Goal: Task Accomplishment & Management: Manage account settings

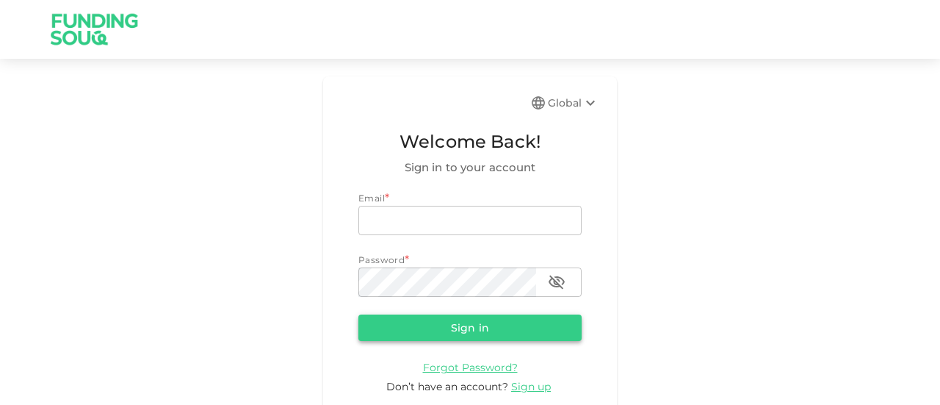
type input "[EMAIL_ADDRESS][DOMAIN_NAME]"
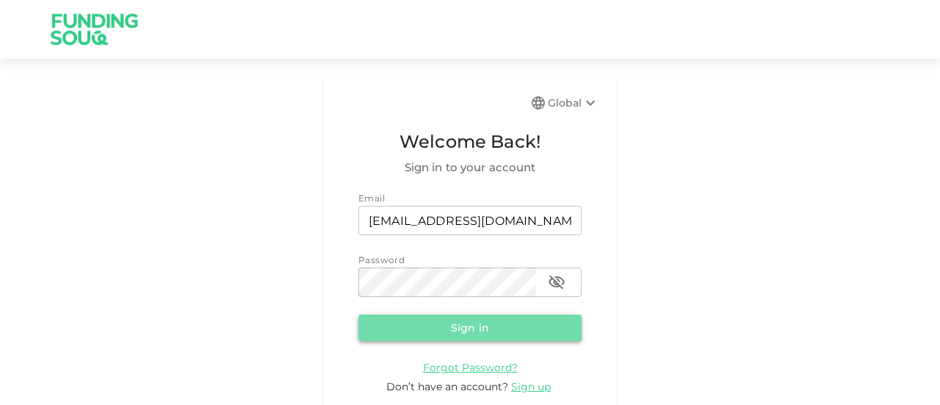
click at [461, 317] on button "Sign in" at bounding box center [469, 327] width 223 height 26
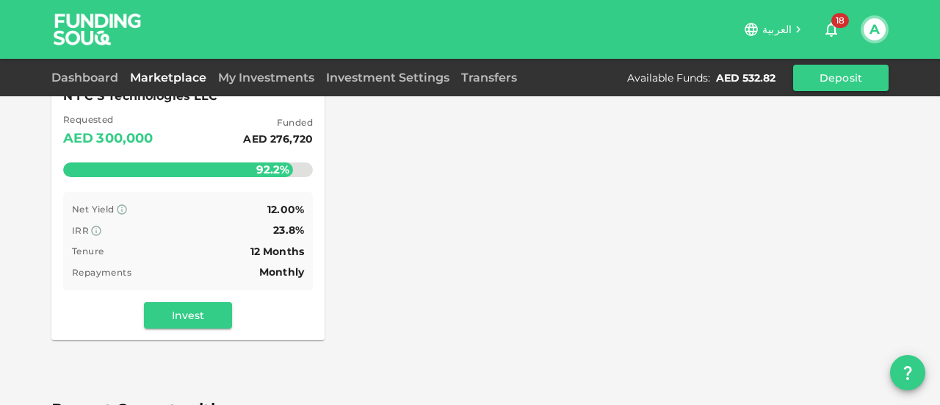
scroll to position [264, 0]
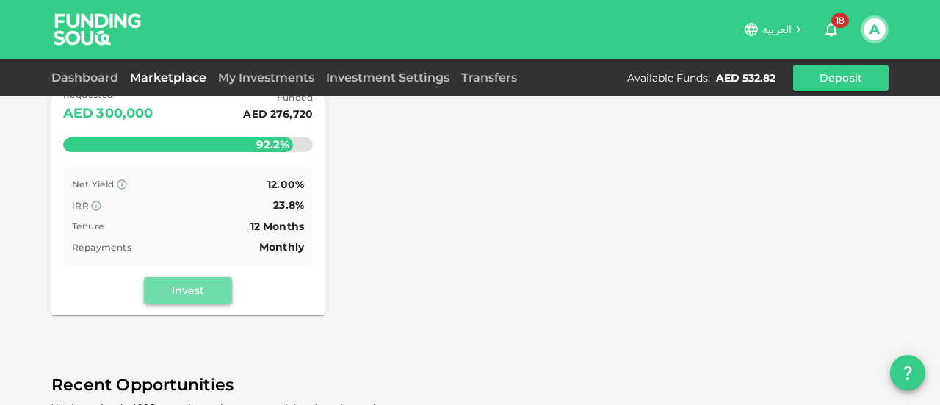
click at [185, 282] on button "Invest" at bounding box center [188, 290] width 88 height 26
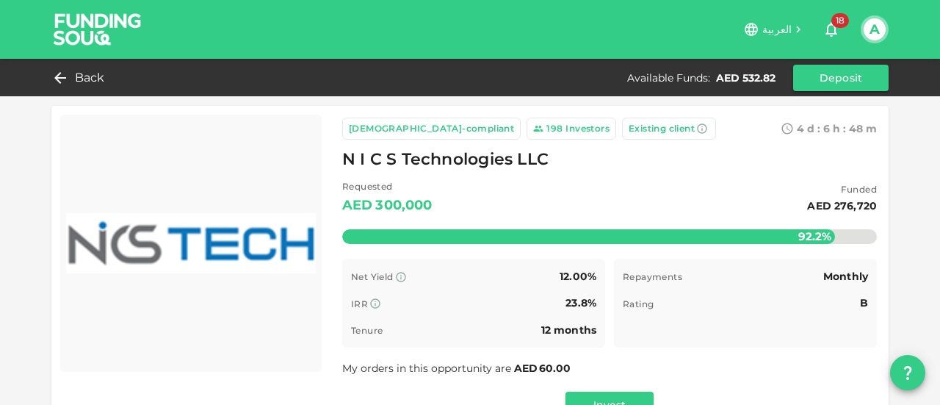
click at [441, 371] on span "My orders in this opportunity are AED 60.00" at bounding box center [457, 367] width 230 height 13
click at [87, 84] on span "Back" at bounding box center [90, 78] width 30 height 21
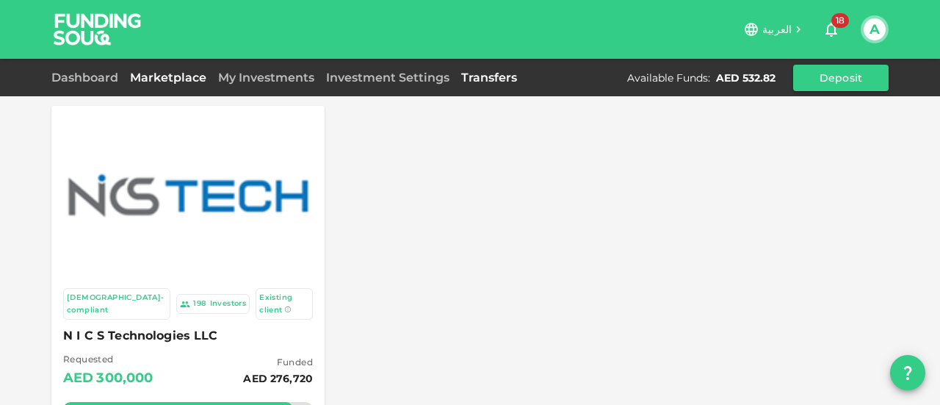
click at [480, 80] on link "Transfers" at bounding box center [489, 78] width 68 height 14
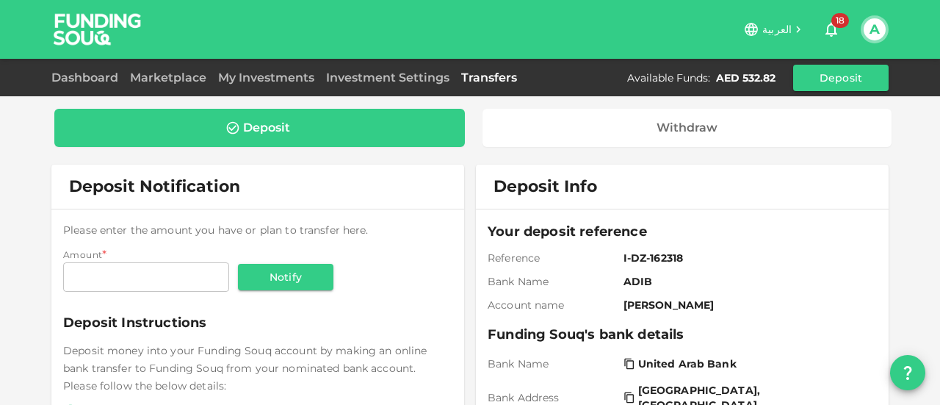
click at [441, 287] on div "Please enter the amount you have or plan to transfer here. Amount * Amount Amou…" at bounding box center [257, 257] width 389 height 73
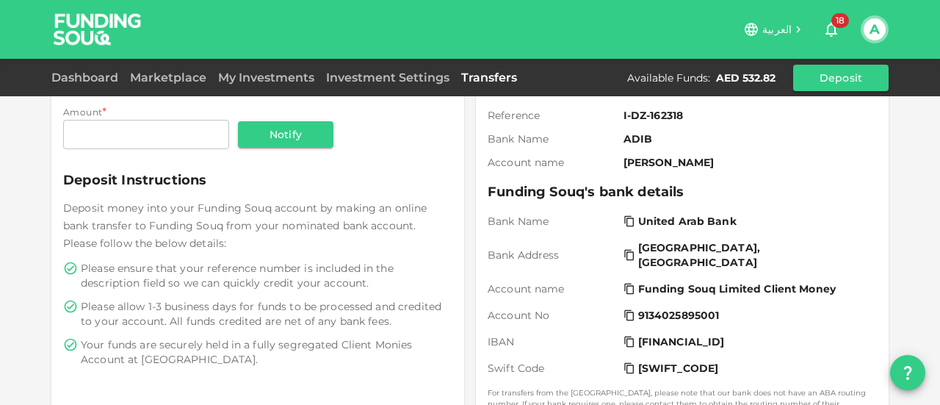
scroll to position [147, 0]
